Goal: Find specific page/section: Find specific page/section

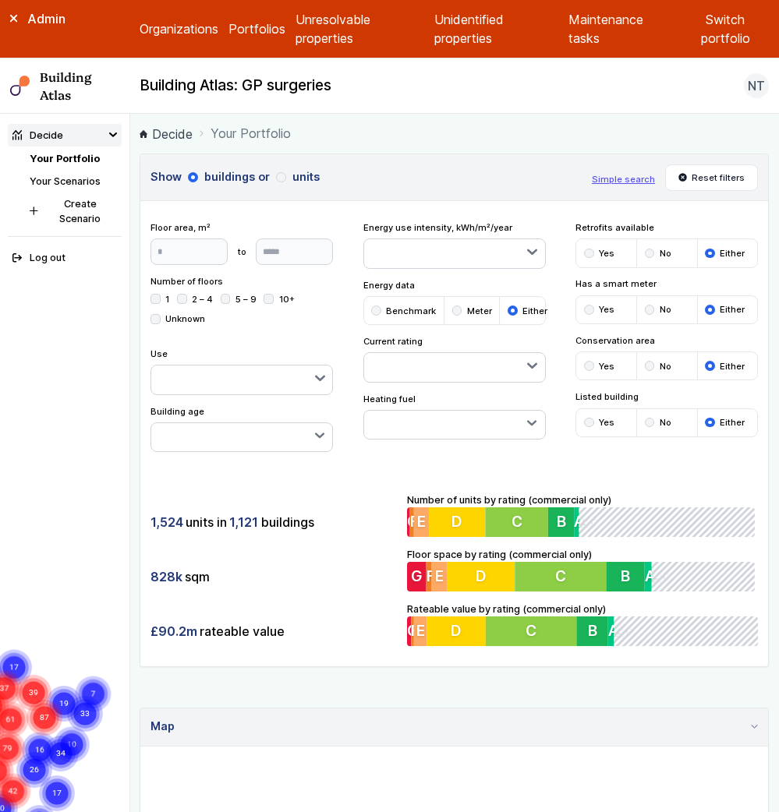
click at [3, 146] on nav "Decide Your Portfolio Your Scenarios Create Scenario Log out" at bounding box center [65, 463] width 130 height 698
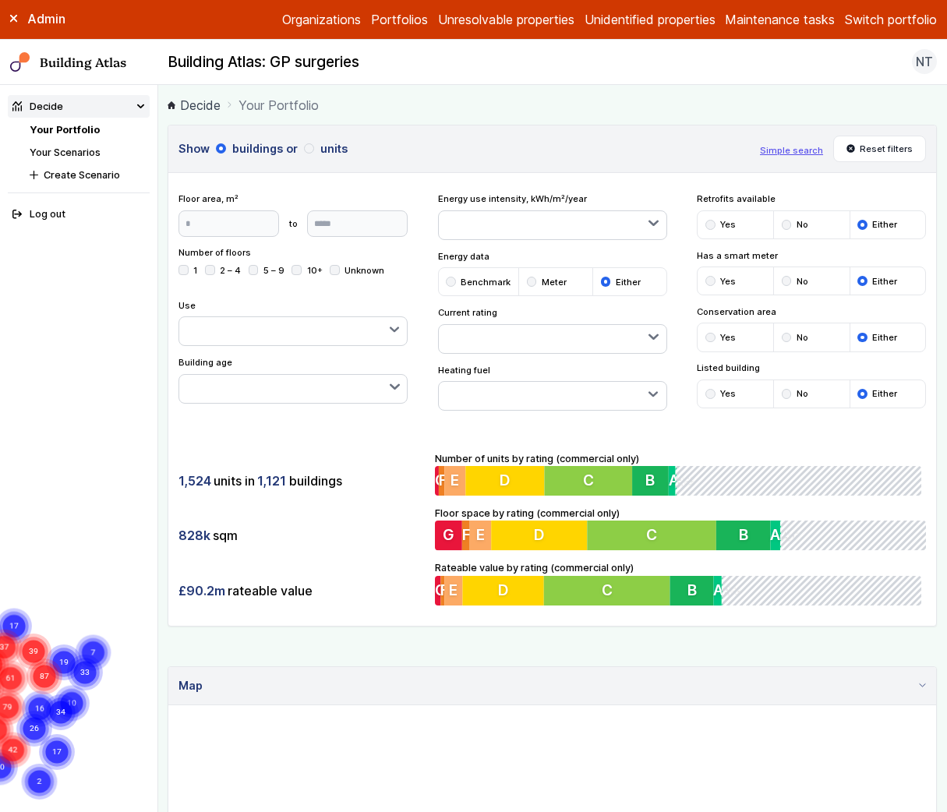
click at [13, 11] on div "Admin" at bounding box center [79, 18] width 158 height 17
click at [13, 21] on icon at bounding box center [14, 19] width 8 height 8
click at [86, 154] on link "Your Scenarios" at bounding box center [65, 153] width 71 height 12
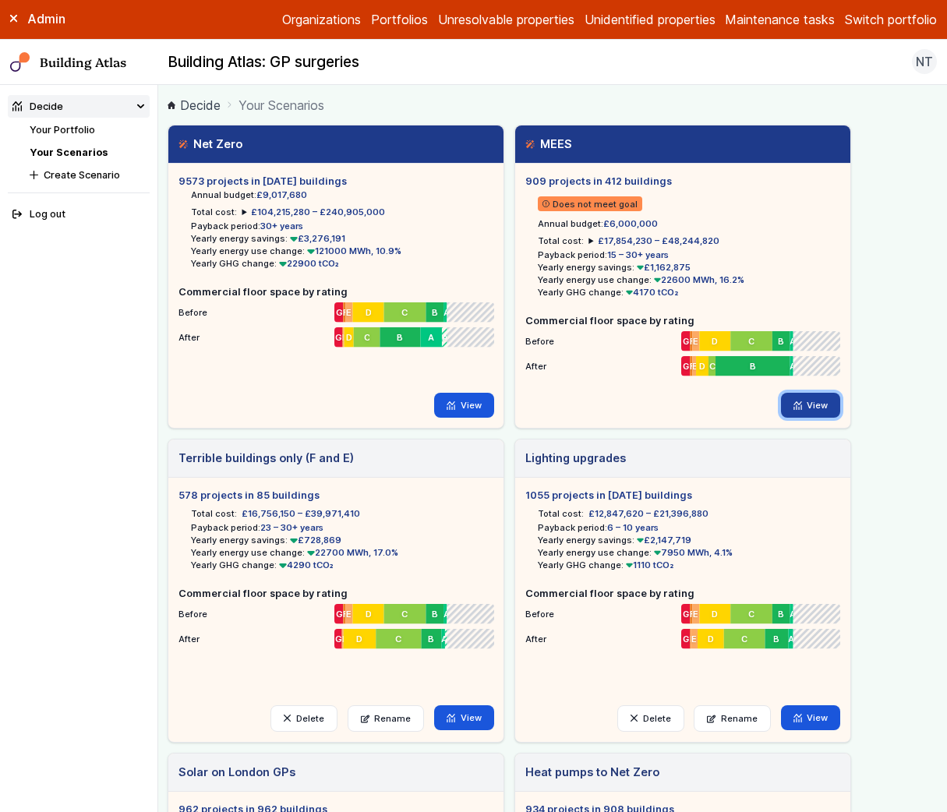
click at [800, 405] on icon at bounding box center [798, 405] width 9 height 9
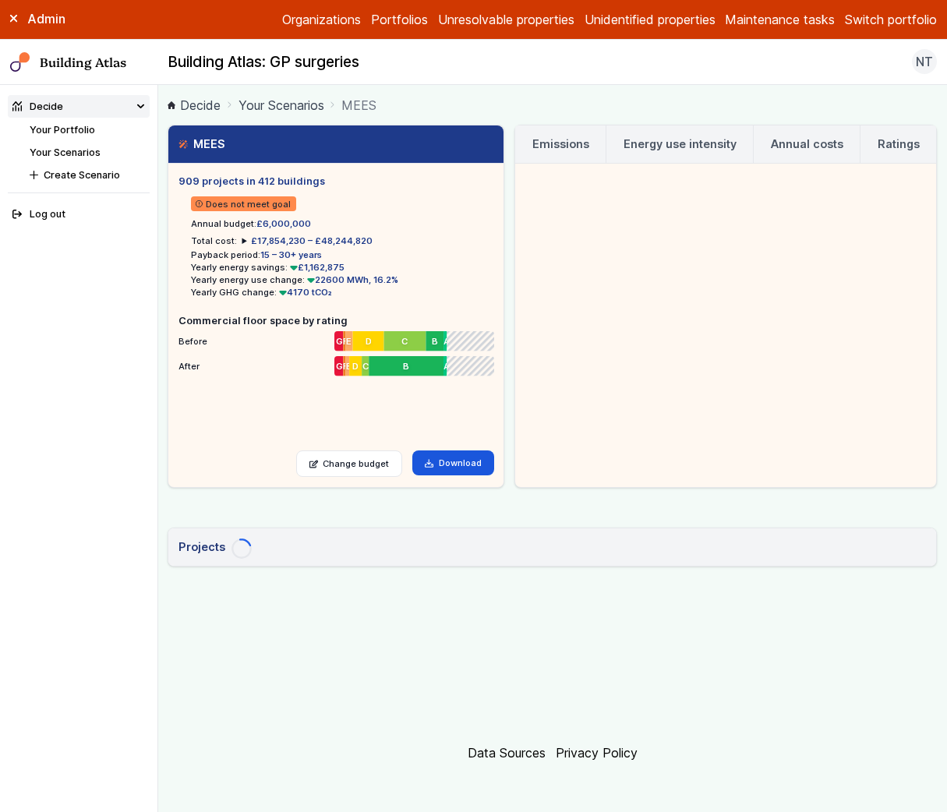
click at [242, 240] on summary "£17,854,230 – £48,244,820" at bounding box center [307, 241] width 131 height 12
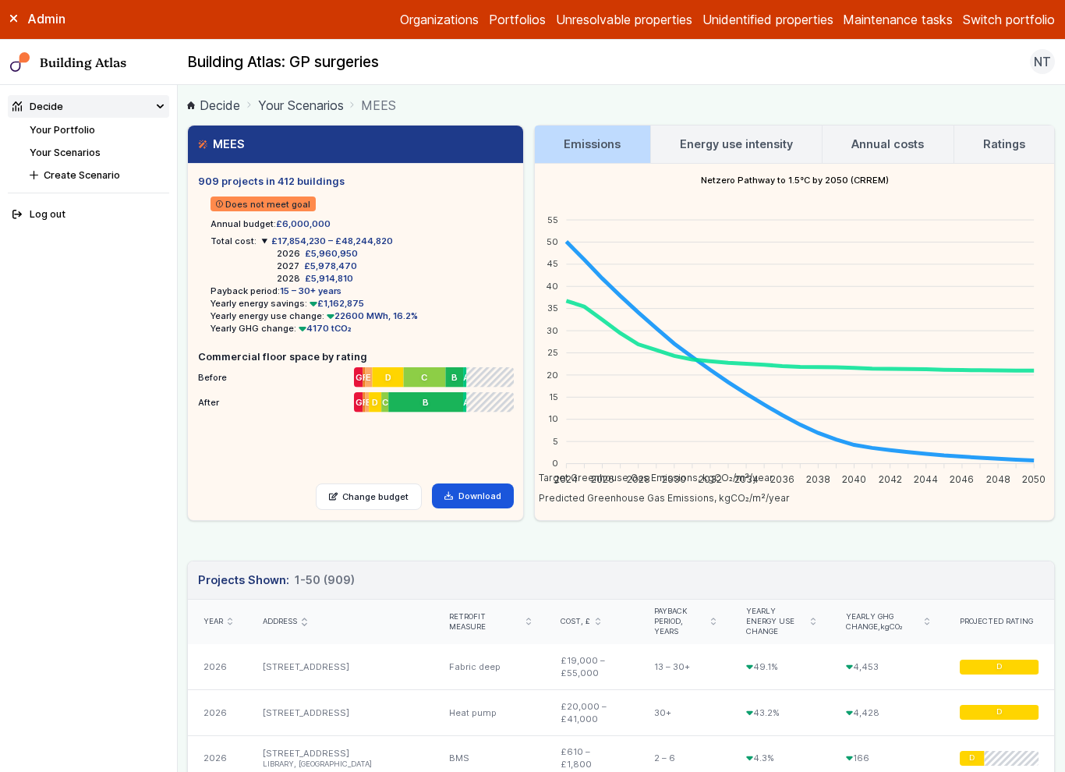
drag, startPoint x: 196, startPoint y: 182, endPoint x: 340, endPoint y: 183, distance: 143.4
click at [340, 183] on div "909 projects in 412 buildings Does not meet goal Annual budget: £6,000,000 Tota…" at bounding box center [355, 342] width 335 height 356
click at [316, 111] on link "Your Scenarios" at bounding box center [301, 105] width 86 height 19
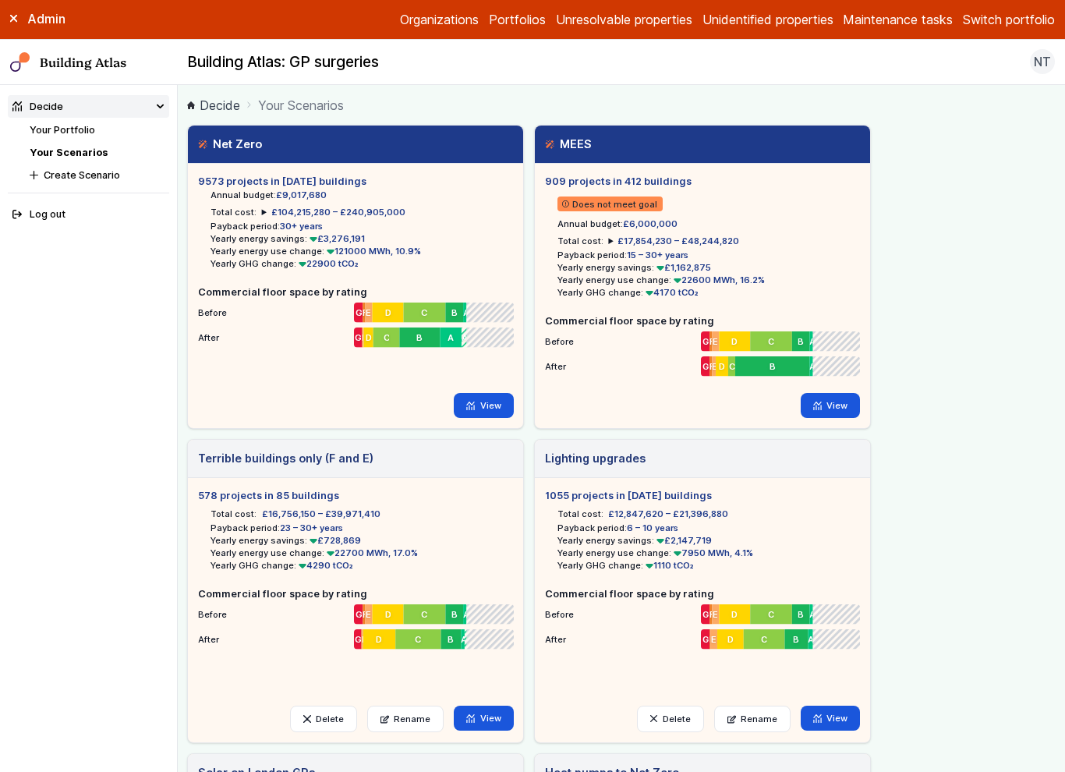
click at [302, 181] on h5 "9573 projects in [DATE] buildings" at bounding box center [355, 181] width 315 height 15
click at [306, 182] on h5 "9573 projects in [DATE] buildings" at bounding box center [355, 181] width 315 height 15
click at [493, 402] on link "View" at bounding box center [484, 405] width 60 height 25
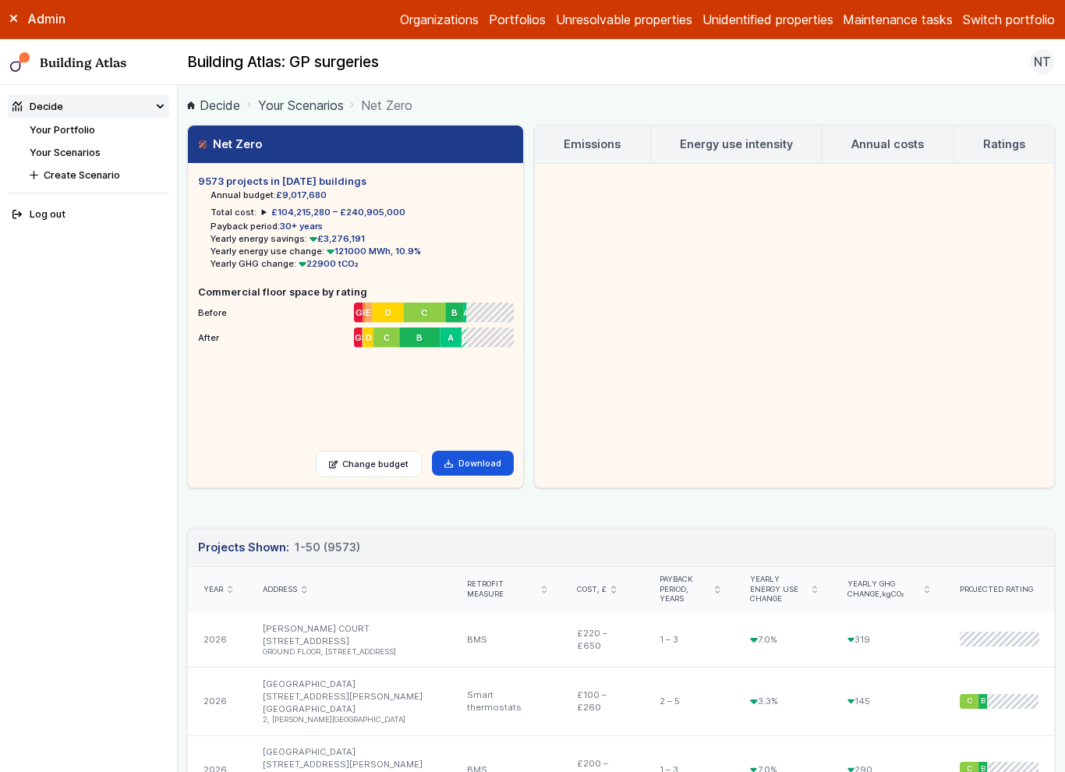
click at [263, 209] on summary "£104,215,280 – £240,905,000" at bounding box center [333, 212] width 143 height 12
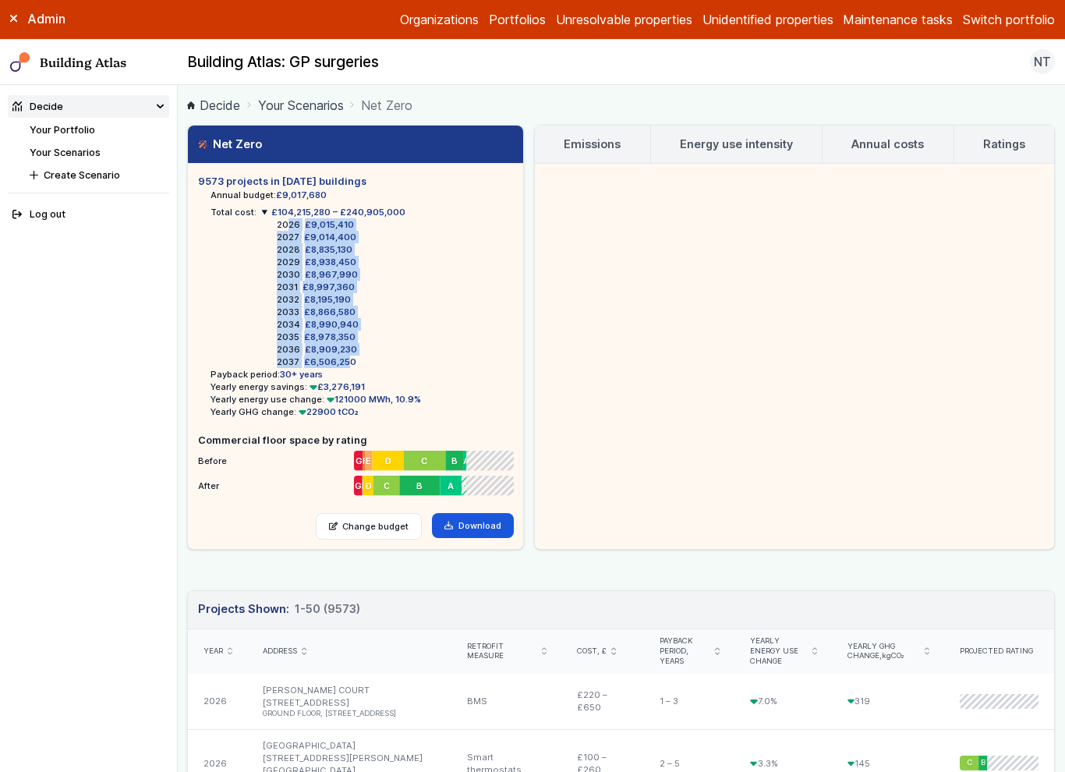
drag, startPoint x: 286, startPoint y: 224, endPoint x: 345, endPoint y: 355, distance: 144.1
click at [345, 355] on dl "2026 £9,015,410 2027 £9,014,400 2028 £8,835,130 2029 £8,938,450 2030 £8,967,990…" at bounding box center [333, 293] width 143 height 150
click at [345, 352] on dd "£8,909,230" at bounding box center [331, 349] width 52 height 12
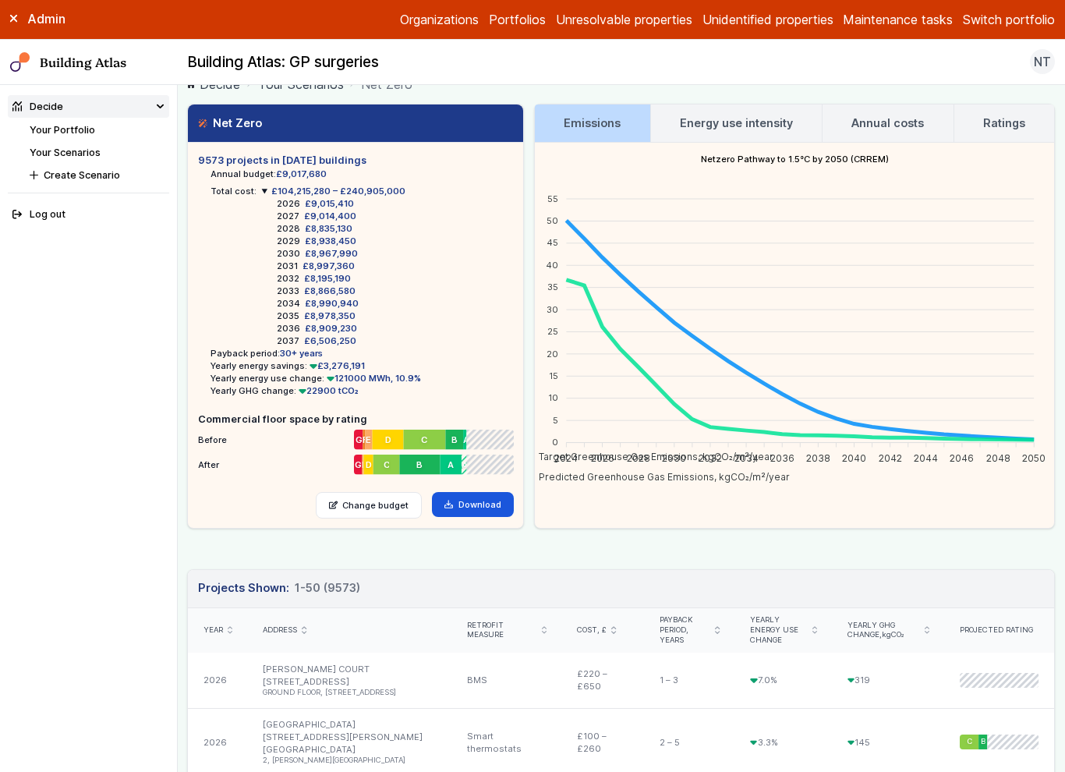
scroll to position [13, 0]
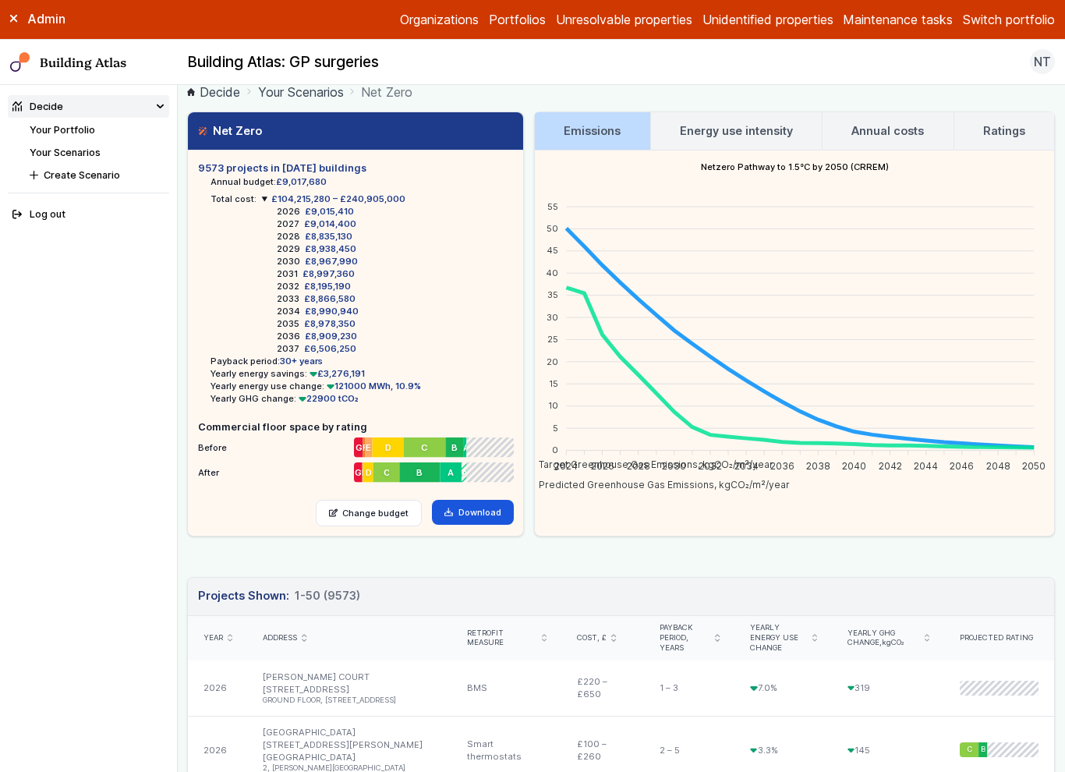
click at [744, 119] on link "Energy use intensity" at bounding box center [736, 130] width 171 height 37
click at [744, 133] on h3 "Energy use intensity" at bounding box center [736, 130] width 113 height 17
click at [907, 132] on h3 "Annual costs" at bounding box center [887, 130] width 72 height 17
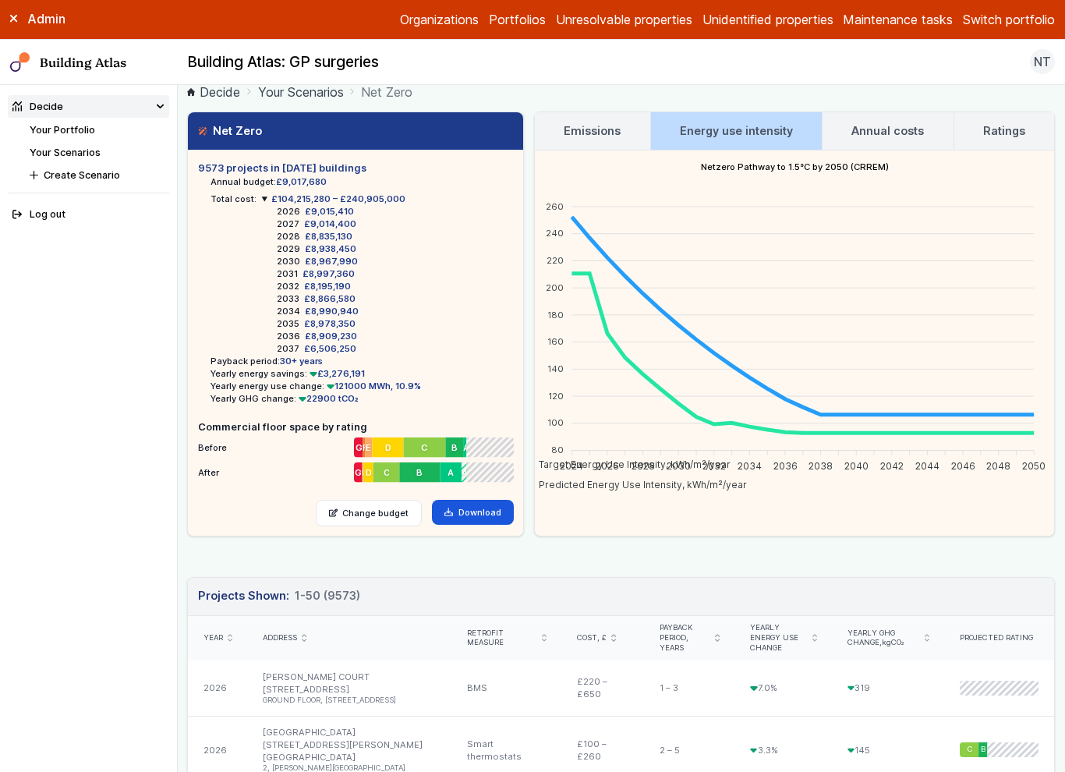
click at [907, 132] on h3 "Annual costs" at bounding box center [887, 130] width 72 height 17
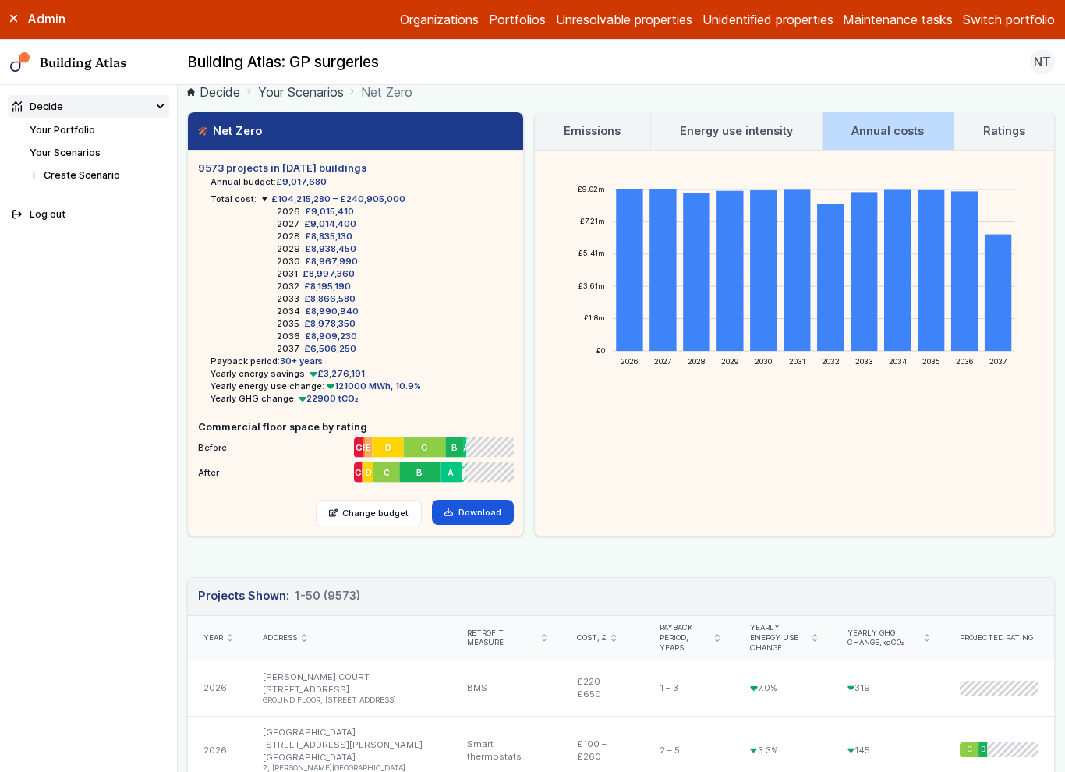
click at [1020, 134] on h3 "Ratings" at bounding box center [1004, 130] width 42 height 17
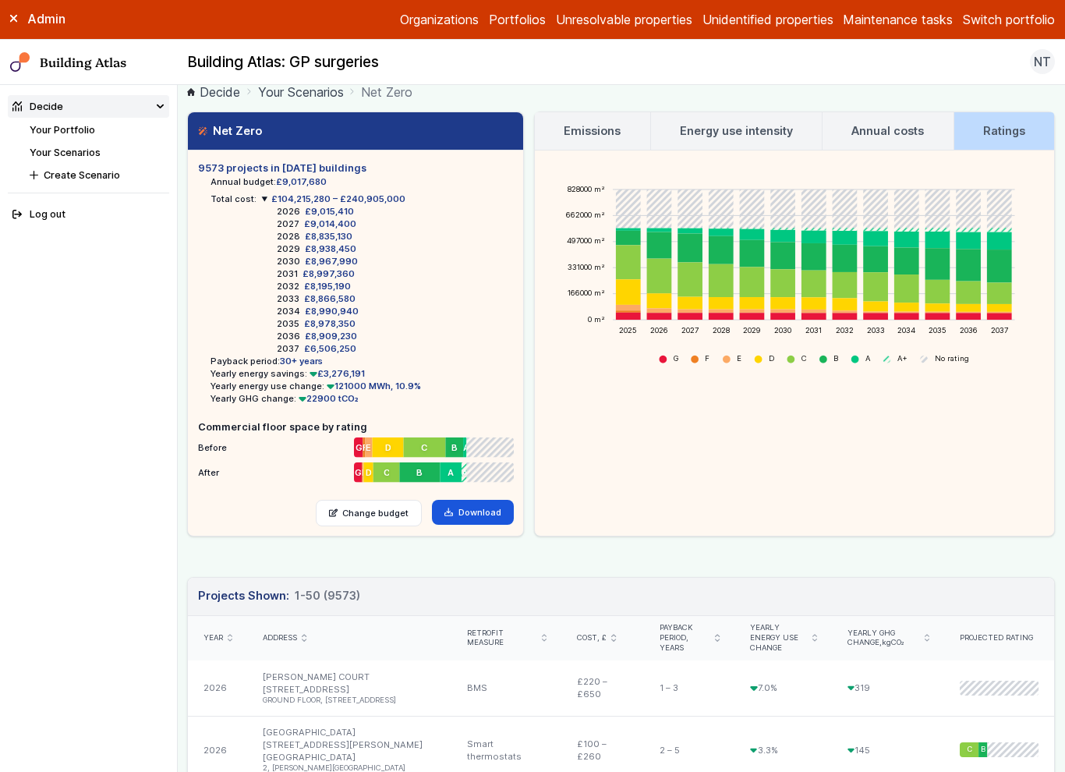
click at [297, 95] on link "Your Scenarios" at bounding box center [301, 92] width 86 height 19
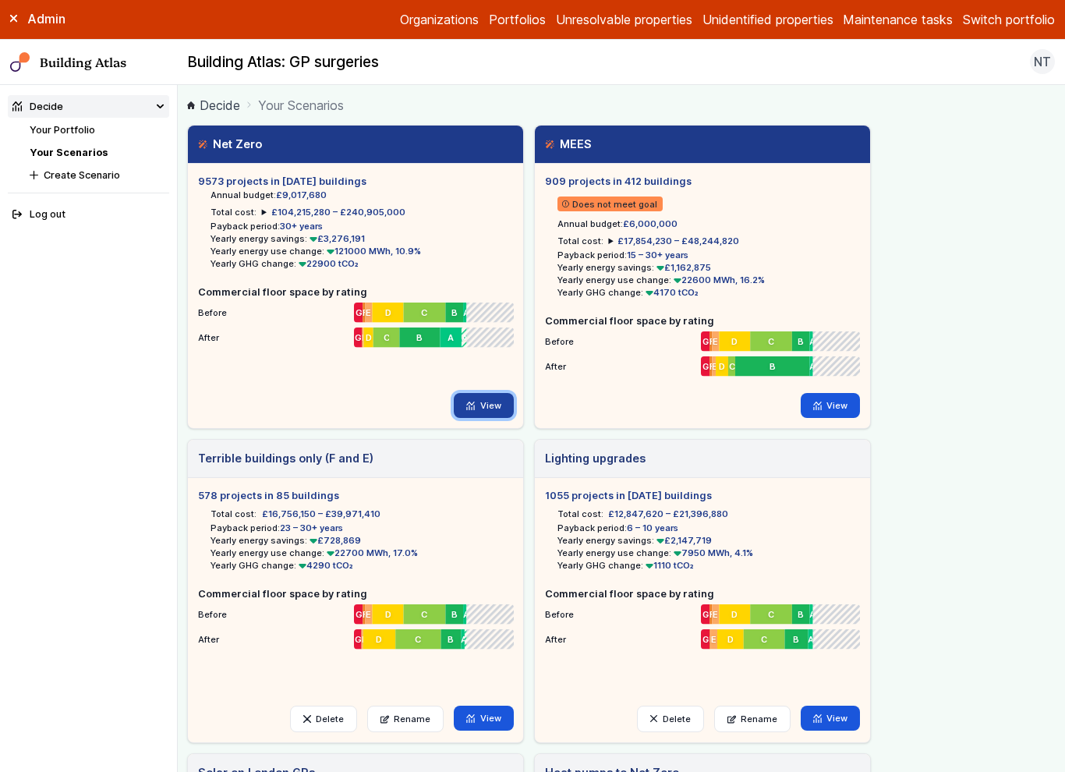
click at [490, 405] on link "View" at bounding box center [484, 405] width 60 height 25
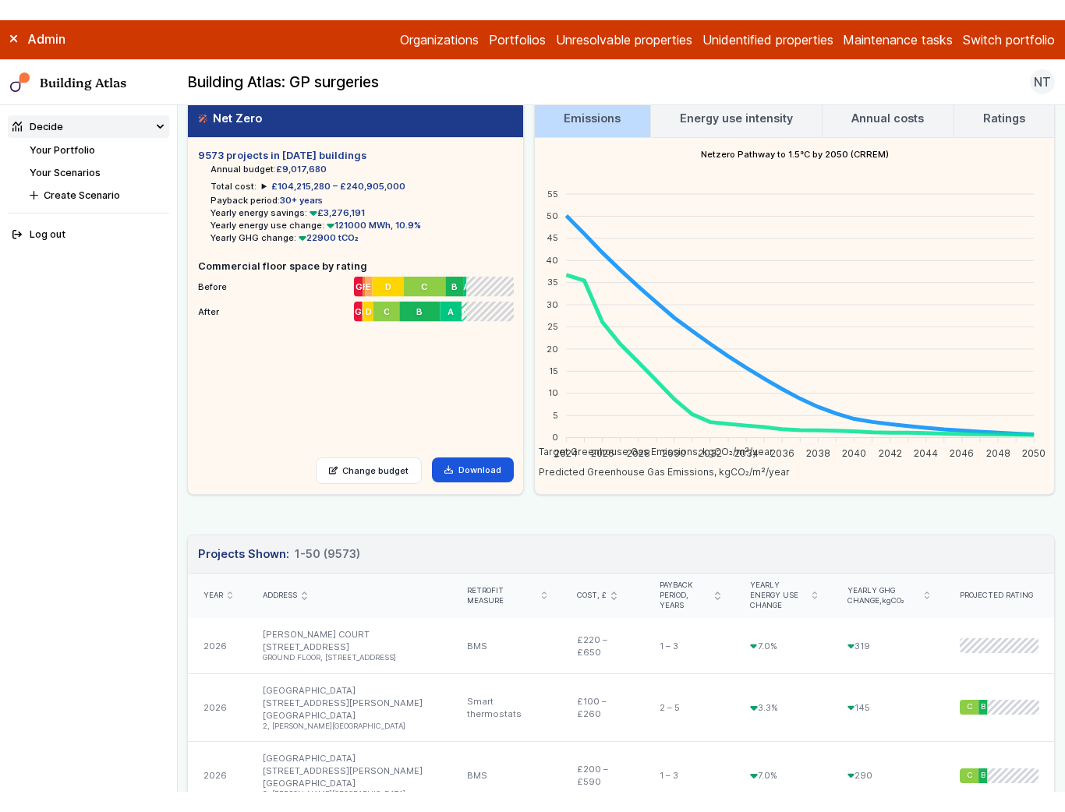
scroll to position [15, 0]
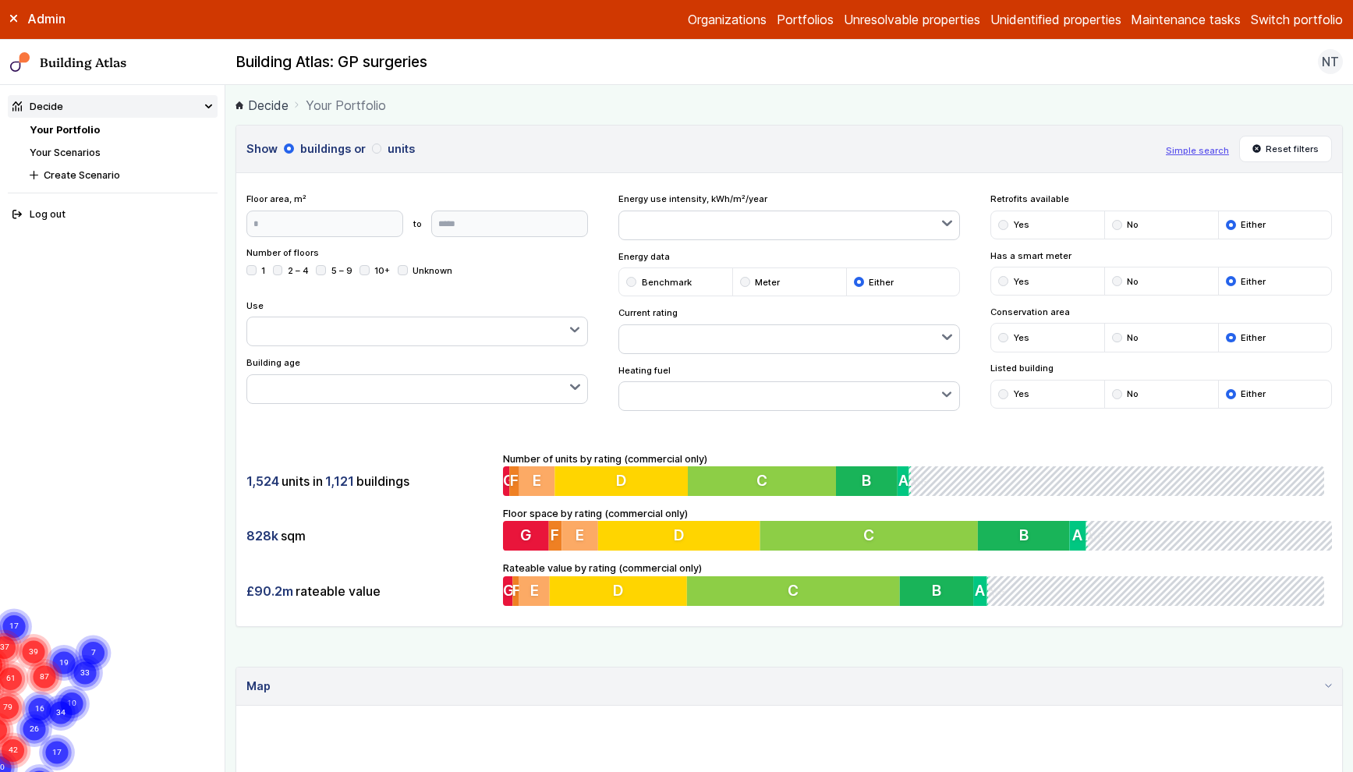
click at [1307, 23] on button "Switch portfolio" at bounding box center [1296, 19] width 92 height 19
click at [0, 0] on button "[PERSON_NAME]-Waypoint" at bounding box center [0, 0] width 0 height 0
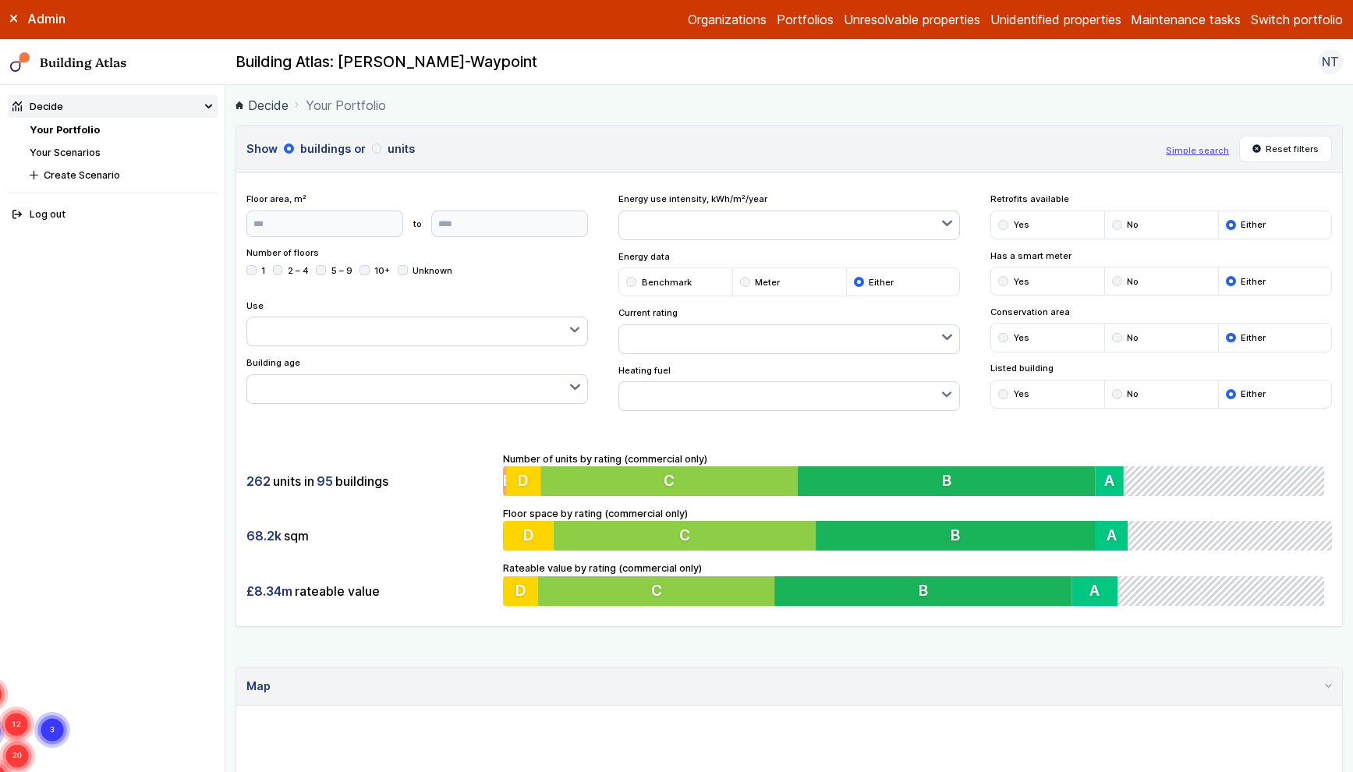
click at [82, 153] on link "Your Scenarios" at bounding box center [65, 153] width 71 height 12
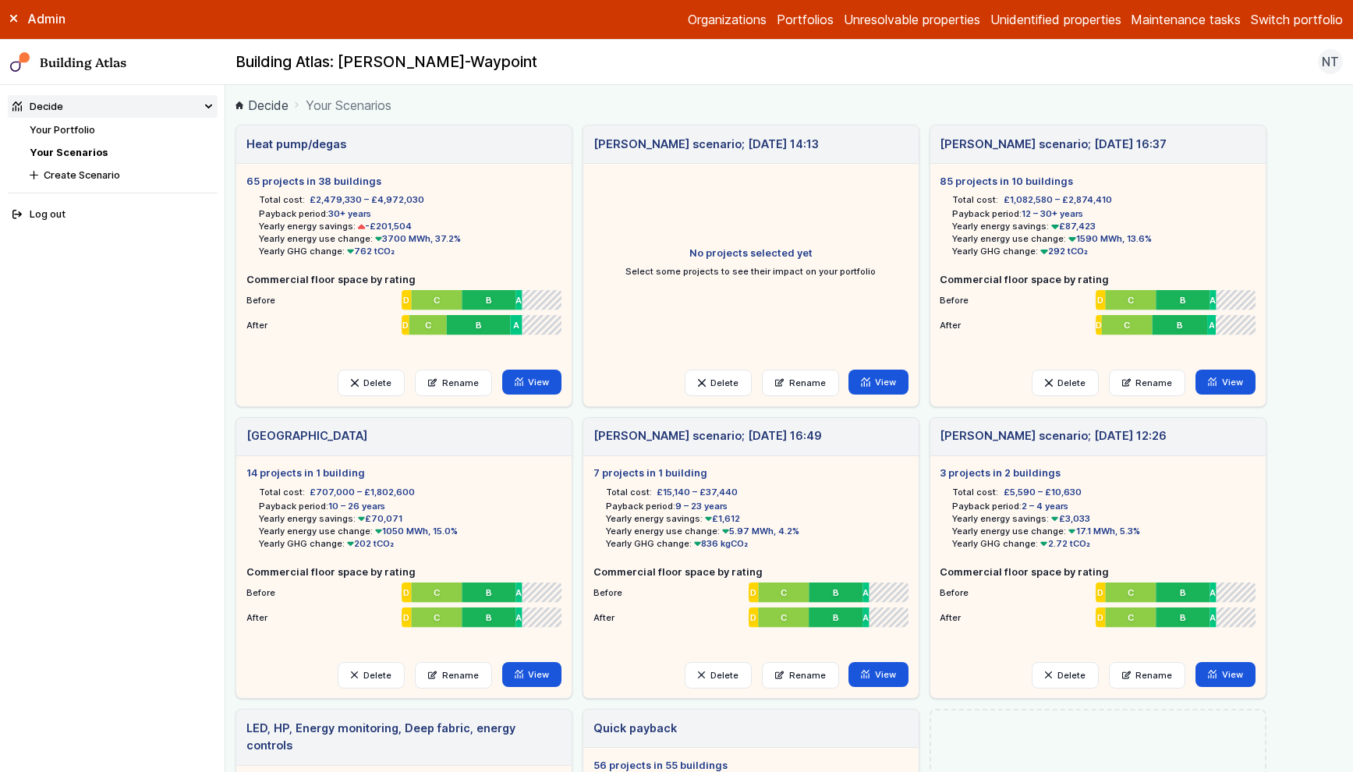
click at [87, 125] on link "Your Portfolio" at bounding box center [62, 130] width 65 height 12
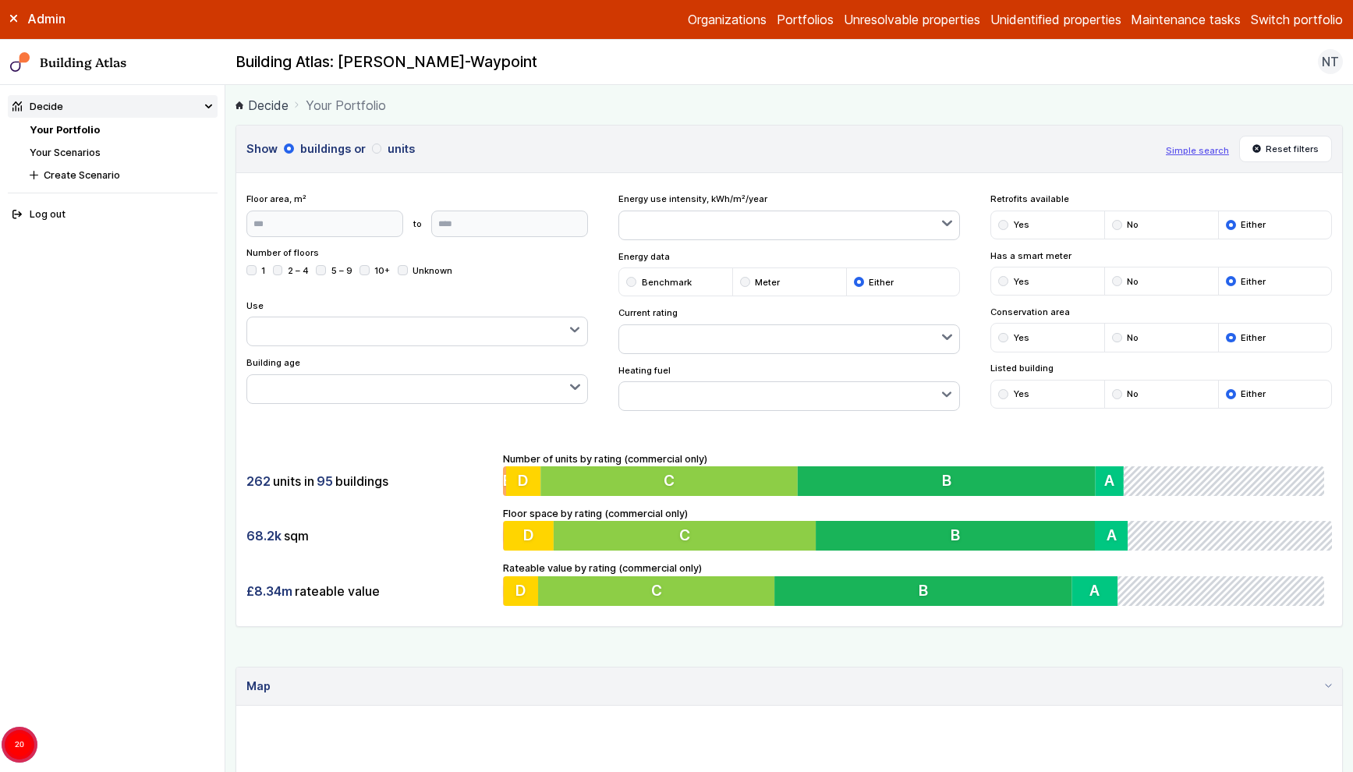
click at [1310, 23] on button "Switch portfolio" at bounding box center [1296, 19] width 92 height 19
click at [0, 0] on button "GP surgeries" at bounding box center [0, 0] width 0 height 0
